Goal: Navigation & Orientation: Find specific page/section

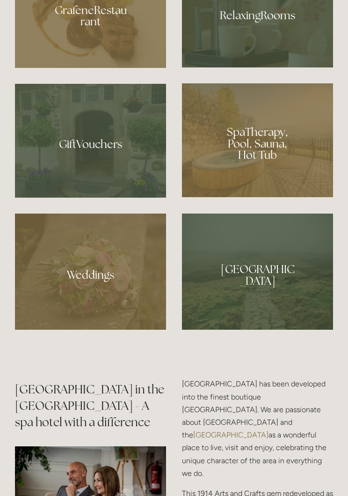
scroll to position [675, 0]
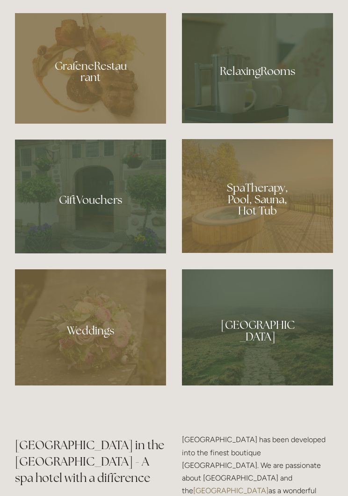
click at [256, 223] on div at bounding box center [257, 196] width 151 height 114
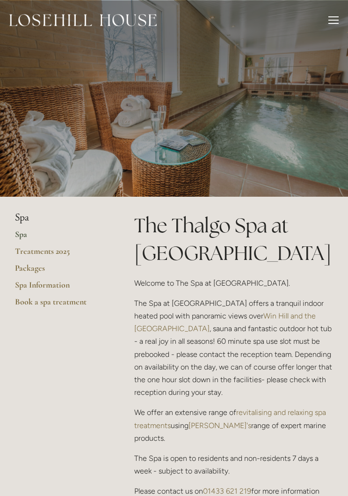
click at [26, 268] on link "Packages" at bounding box center [59, 271] width 89 height 17
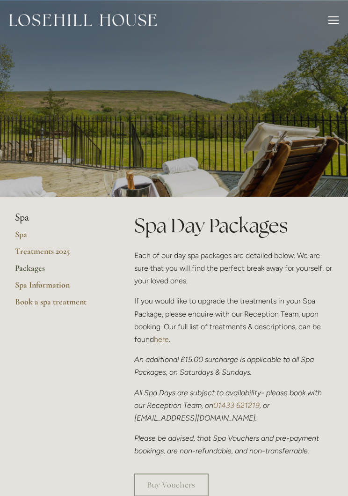
click at [335, 20] on div at bounding box center [333, 20] width 10 height 1
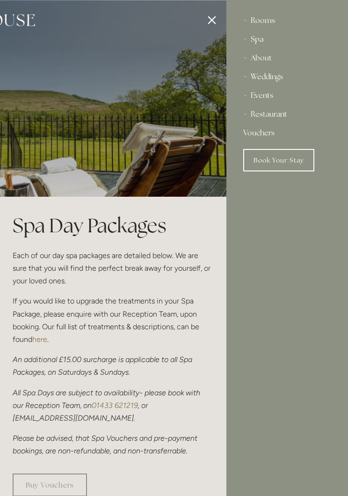
click at [251, 115] on div "Restaurant" at bounding box center [287, 114] width 88 height 19
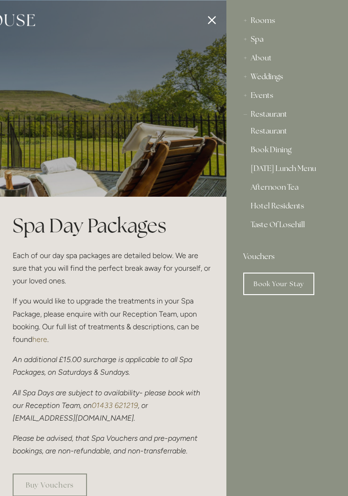
click at [260, 188] on link "Afternoon Tea" at bounding box center [287, 188] width 73 height 11
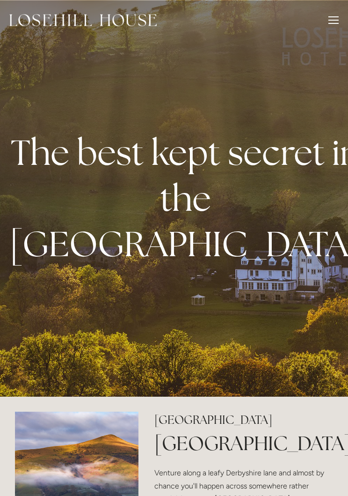
scroll to position [689, 0]
